Goal: Transaction & Acquisition: Purchase product/service

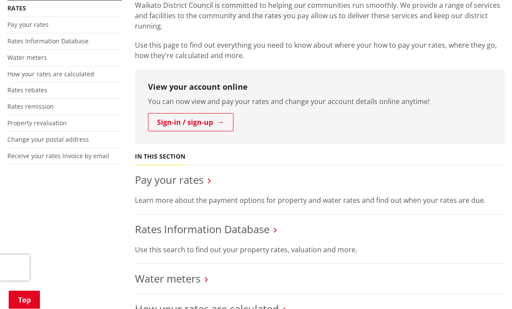
scroll to position [220, 0]
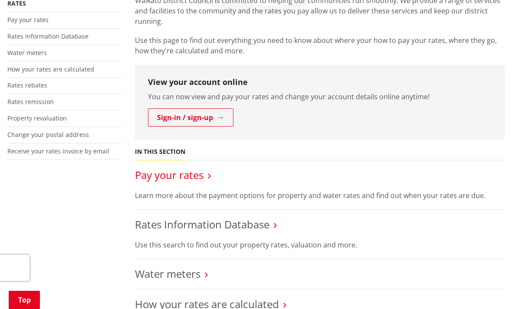
click at [204, 168] on link "Pay your rates" at bounding box center [169, 175] width 69 height 14
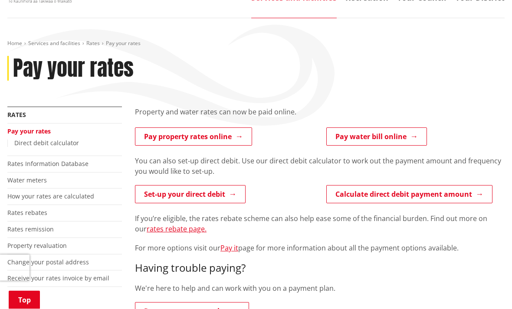
scroll to position [109, 0]
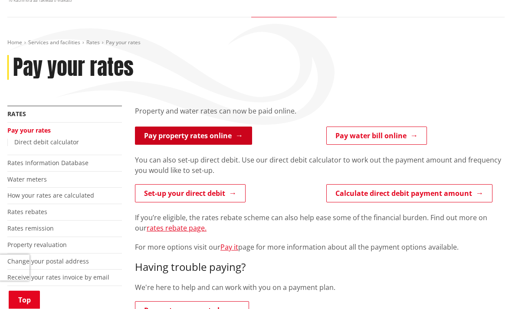
click at [221, 127] on link "Pay property rates online" at bounding box center [193, 136] width 117 height 18
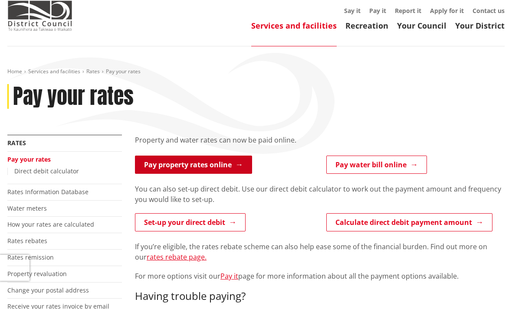
scroll to position [0, 0]
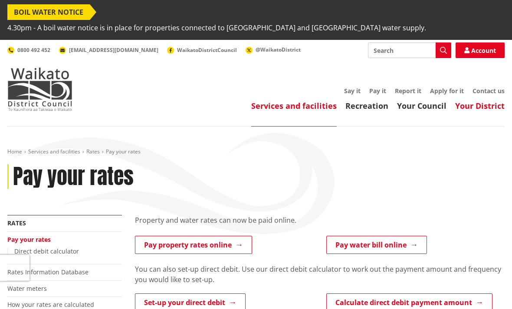
click at [478, 101] on link "Your District" at bounding box center [479, 106] width 49 height 10
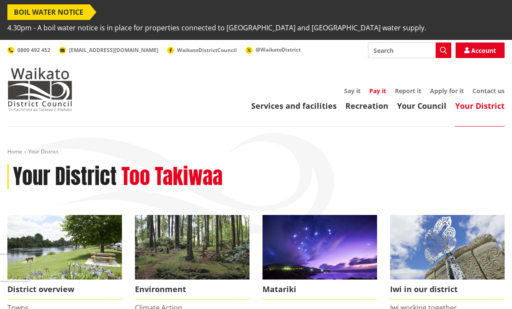
click at [378, 87] on link "Pay it" at bounding box center [377, 91] width 17 height 8
